Goal: Check status: Check status

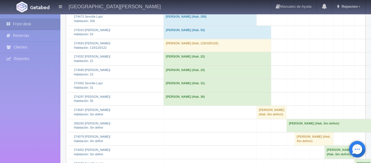
scroll to position [714, 0]
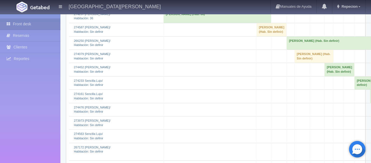
click at [265, 36] on td "[PERSON_NAME] (Hab. Sin definir)" at bounding box center [271, 29] width 30 height 13
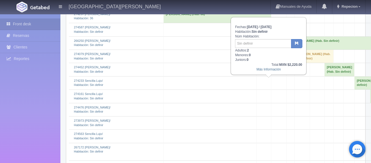
click at [265, 36] on td "MARGARITA VILLASEÑOR (Hab. Sin definir)" at bounding box center [271, 29] width 30 height 13
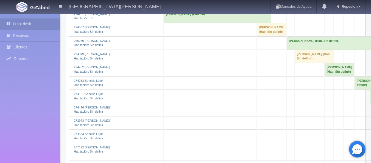
click at [265, 36] on td "MARGARITA VILLASEÑOR (Hab. Sin definir)" at bounding box center [271, 29] width 30 height 13
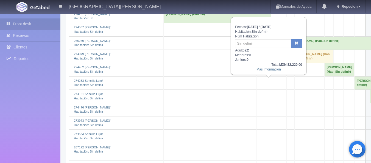
click at [270, 36] on td "[PERSON_NAME] (Hab. Sin definir)" at bounding box center [271, 29] width 30 height 13
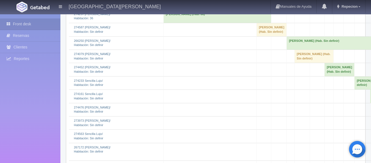
click at [269, 36] on td "[PERSON_NAME] (Hab. Sin definir)" at bounding box center [271, 29] width 30 height 13
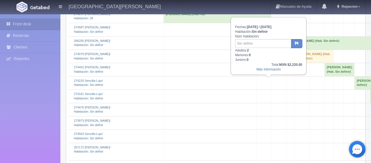
click at [269, 36] on td "[PERSON_NAME] (Hab. Sin definir)" at bounding box center [271, 29] width 30 height 13
click at [276, 36] on td "[PERSON_NAME] (Hab. Sin definir)" at bounding box center [271, 29] width 30 height 13
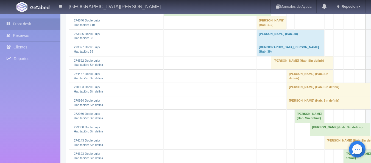
scroll to position [220, 0]
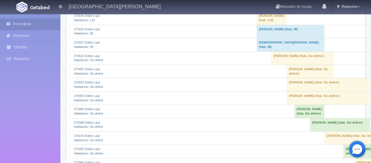
click at [279, 65] on td "[PERSON_NAME] (Hab. Sin definir)" at bounding box center [302, 57] width 62 height 13
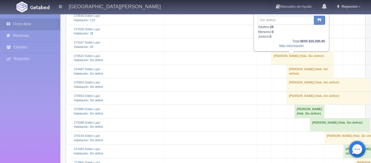
click at [280, 62] on td "[PERSON_NAME] (Hab. Sin definir)" at bounding box center [302, 57] width 62 height 13
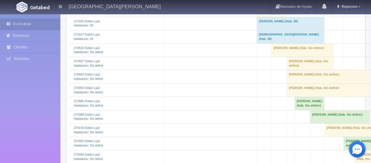
scroll to position [218, 0]
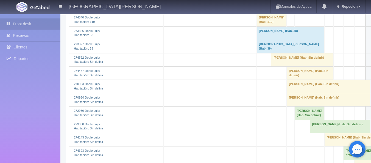
click at [279, 60] on td "[PERSON_NAME] (Hab. Sin definir)" at bounding box center [302, 59] width 62 height 13
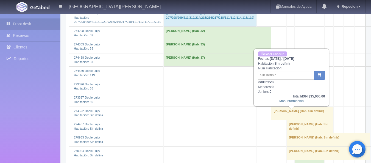
scroll to position [163, 0]
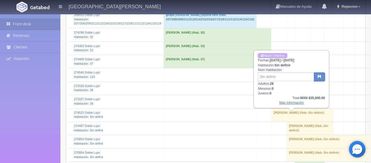
click at [290, 104] on link "Más Información" at bounding box center [291, 102] width 24 height 4
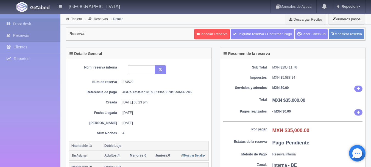
click at [19, 22] on link "Front desk" at bounding box center [30, 23] width 60 height 11
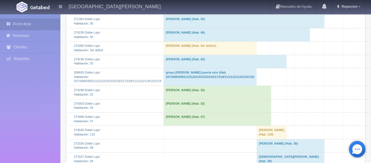
scroll to position [165, 0]
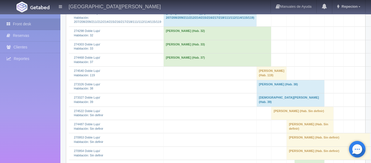
click at [277, 116] on td "[PERSON_NAME] (Hab. Sin definir)" at bounding box center [302, 112] width 62 height 13
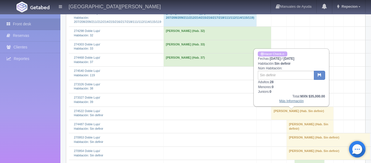
click at [286, 100] on link "Más Información" at bounding box center [291, 101] width 24 height 4
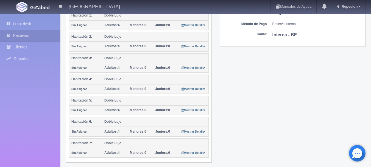
scroll to position [134, 0]
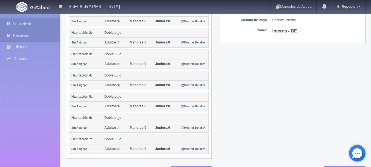
click at [27, 24] on link "Front desk" at bounding box center [30, 23] width 60 height 11
